Goal: Task Accomplishment & Management: Use online tool/utility

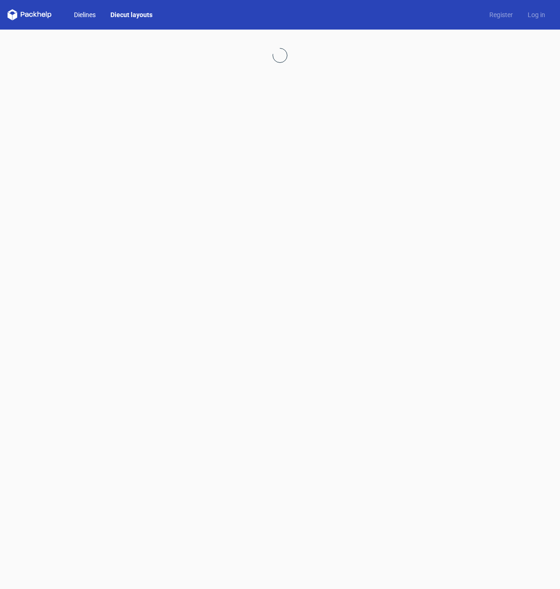
click at [82, 13] on link "Dielines" at bounding box center [85, 14] width 37 height 9
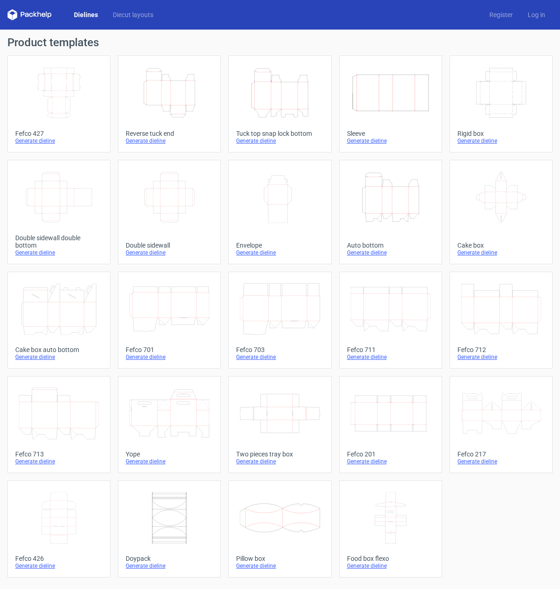
click at [407, 201] on icon "Height Depth Width" at bounding box center [391, 198] width 80 height 52
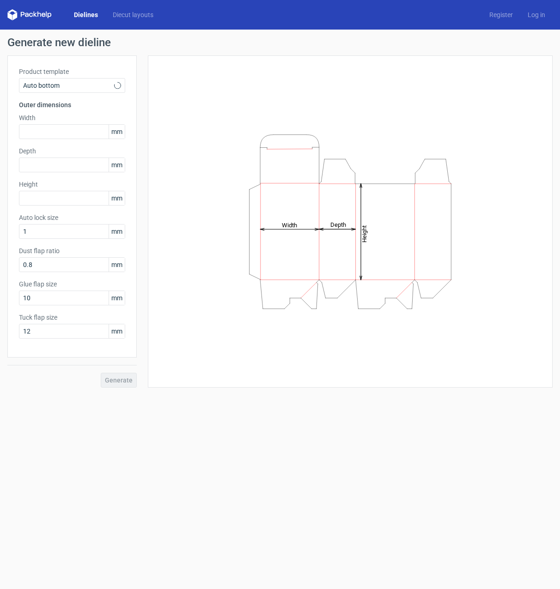
click at [407, 201] on icon "Height Depth Width" at bounding box center [350, 221] width 277 height 185
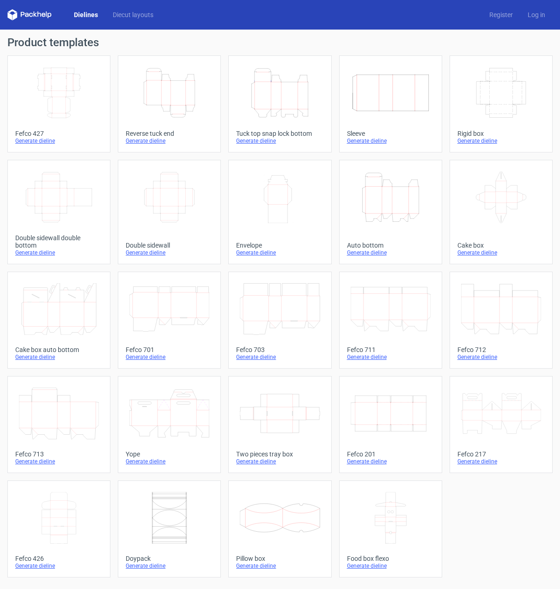
click at [288, 99] on icon "Height Depth Width" at bounding box center [280, 93] width 80 height 52
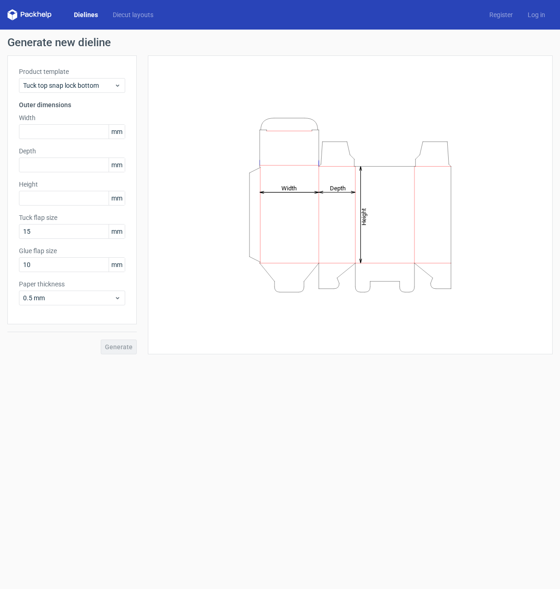
click at [288, 99] on div "Height Depth Width" at bounding box center [350, 205] width 382 height 276
click at [47, 131] on input "text" at bounding box center [72, 131] width 106 height 15
type input "135"
type input "53"
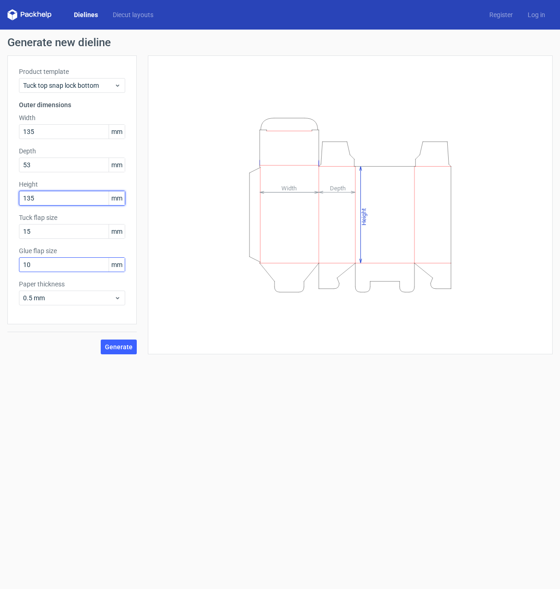
type input "135"
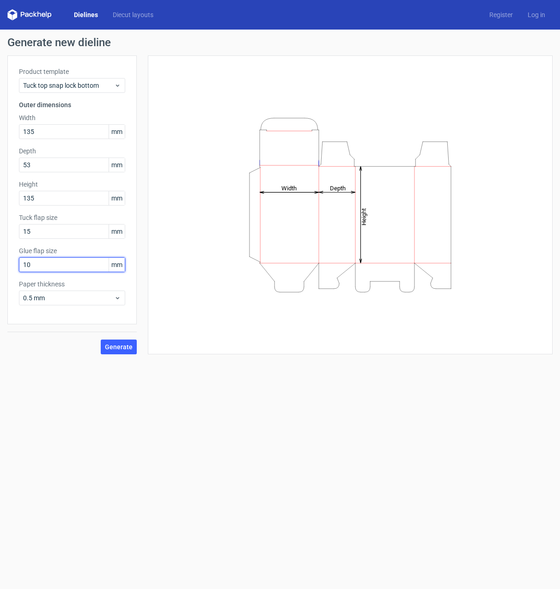
drag, startPoint x: 42, startPoint y: 264, endPoint x: 1, endPoint y: 256, distance: 42.0
click at [0, 259] on div "Generate new dieline Product template Tuck top snap lock bottom Outer dimension…" at bounding box center [280, 196] width 560 height 332
type input "20"
drag, startPoint x: 117, startPoint y: 347, endPoint x: 146, endPoint y: 345, distance: 29.6
click at [117, 347] on span "Generate" at bounding box center [119, 347] width 28 height 6
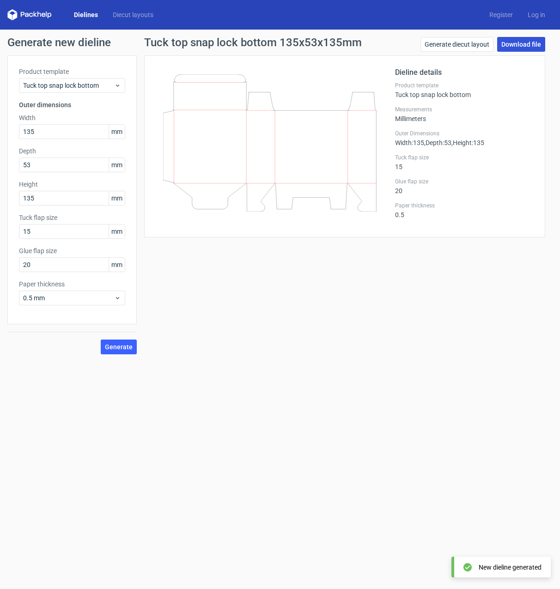
click at [524, 44] on link "Download file" at bounding box center [521, 44] width 48 height 15
